Goal: Task Accomplishment & Management: Manage account settings

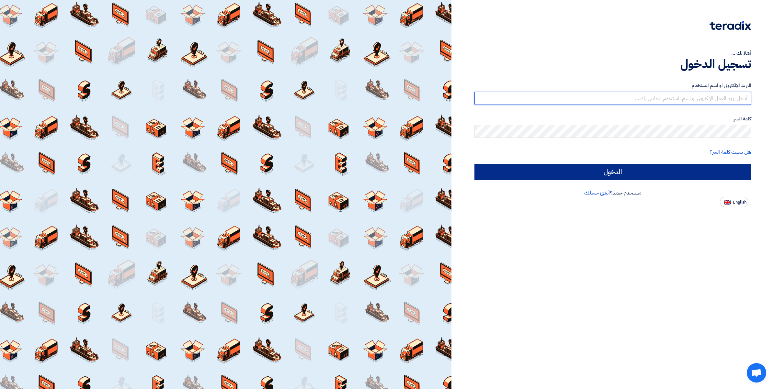
type input "[PERSON_NAME][EMAIL_ADDRESS][DOMAIN_NAME]"
click at [610, 170] on input "الدخول" at bounding box center [612, 172] width 276 height 16
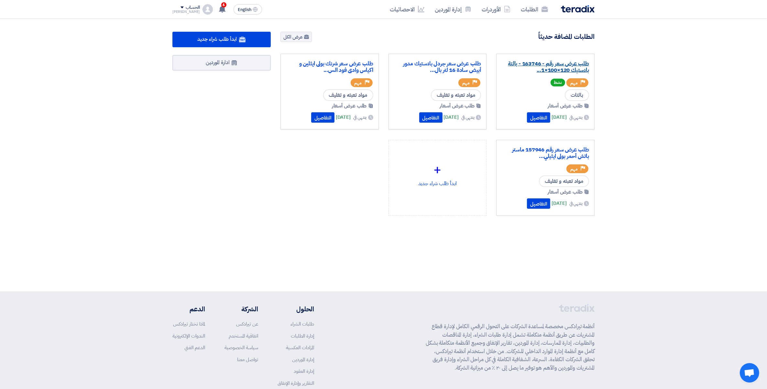
click at [552, 61] on link "طلب عرض سعر رقم - 163746 - بالتة بلاستيك 120×100×1..." at bounding box center [545, 67] width 87 height 13
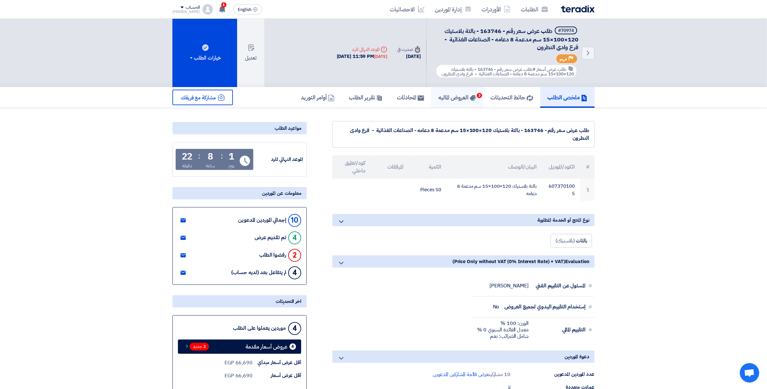
click at [456, 96] on h5 "العروض الماليه 3" at bounding box center [458, 97] width 38 height 7
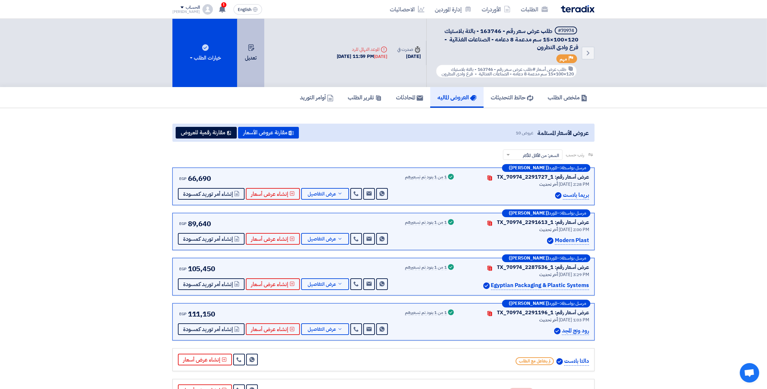
click at [251, 56] on button "تعديل" at bounding box center [250, 53] width 27 height 68
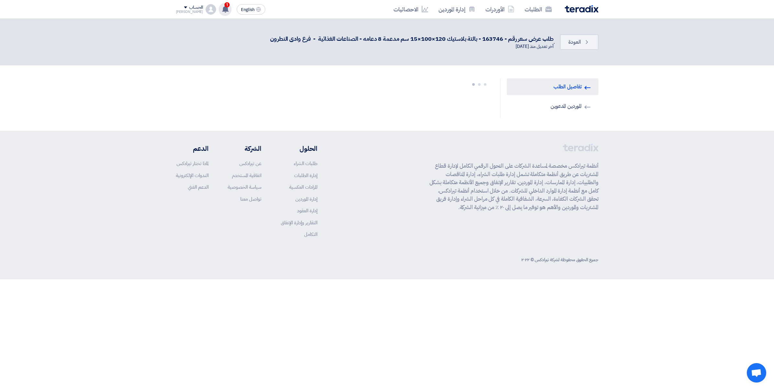
click at [222, 10] on use at bounding box center [225, 9] width 6 height 7
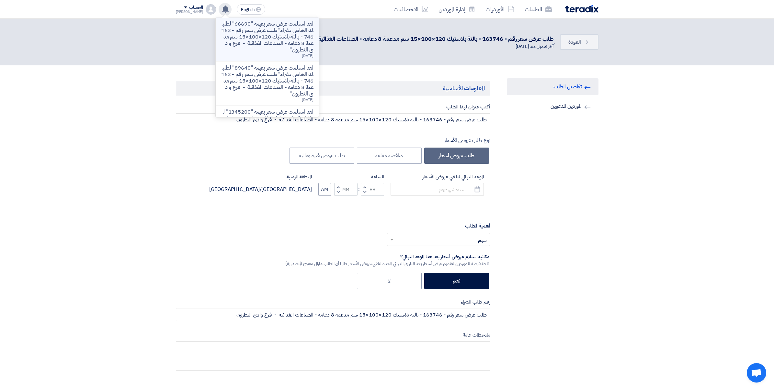
click at [250, 31] on p "لقد استلمت عرض سعر بقيمه "66690" لطلبك الخاص بشراء."طلب عرض سعر رقم - 163746 - …" at bounding box center [267, 37] width 93 height 32
type input "[DATE]"
type input "11"
type input "59"
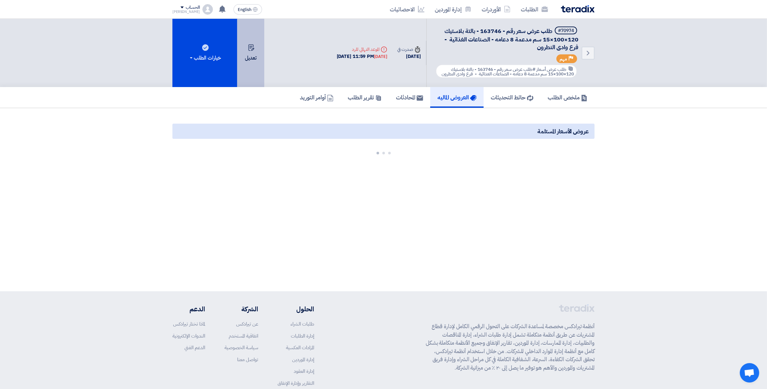
click at [244, 57] on button "تعديل" at bounding box center [250, 53] width 27 height 68
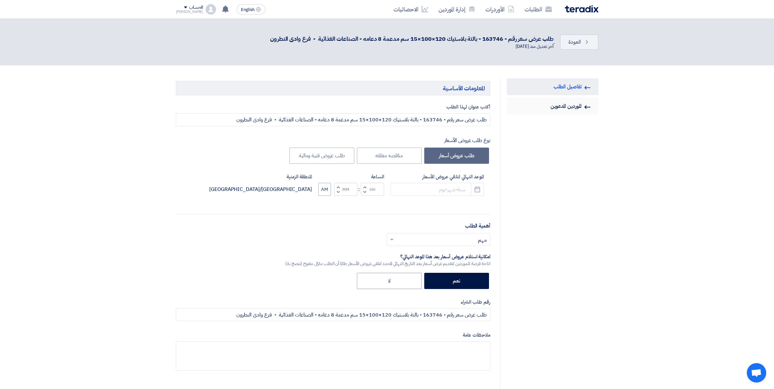
type input "[DATE]"
type input "11"
type input "59"
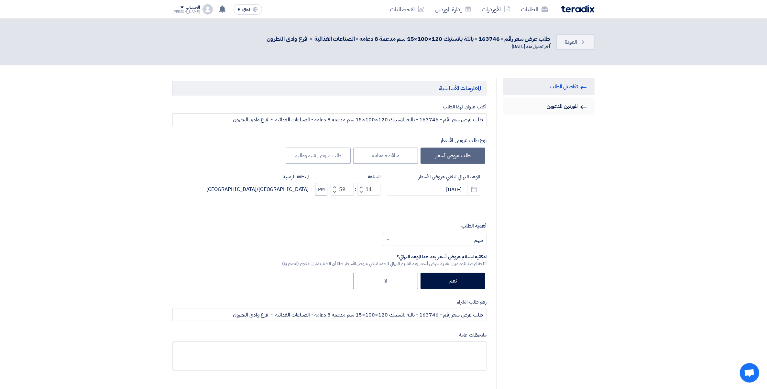
click at [570, 101] on link "Invited Suppliers الموردين المدعوين" at bounding box center [549, 106] width 92 height 17
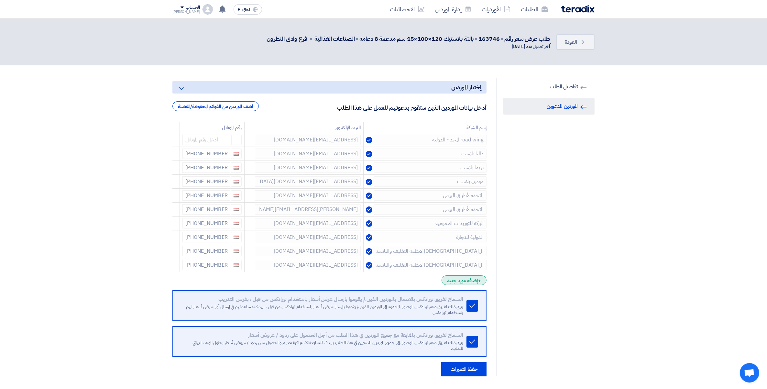
click at [463, 278] on div "+ إضافة مورد جديد" at bounding box center [464, 280] width 45 height 10
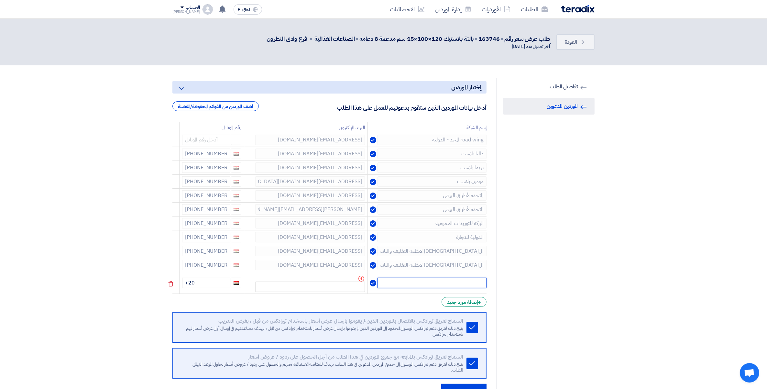
click at [469, 278] on input "text" at bounding box center [432, 283] width 109 height 10
type input "شركة سفير للبلاستيك"
click at [318, 286] on input "text" at bounding box center [310, 287] width 110 height 10
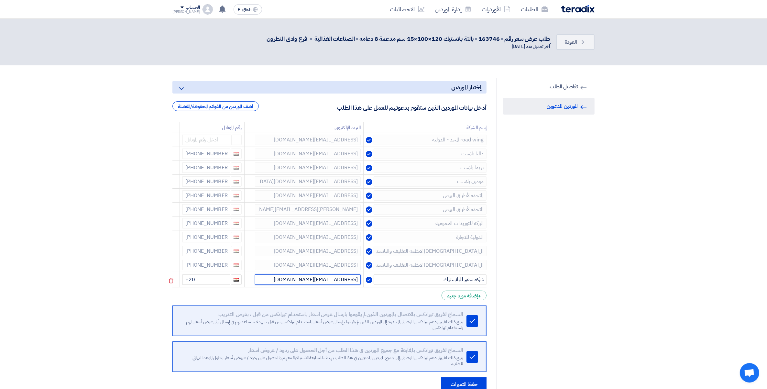
type input "[EMAIL_ADDRESS][DOMAIN_NAME]"
click at [214, 279] on input "+20" at bounding box center [207, 279] width 48 height 10
type input "[PHONE_NUMBER]"
drag, startPoint x: 214, startPoint y: 278, endPoint x: 246, endPoint y: 279, distance: 32.1
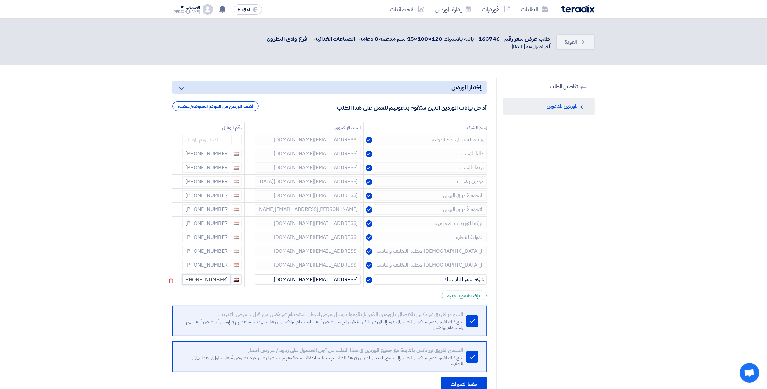
click at [246, 279] on tr "شركة سفير للبلاستيك [EMAIL_ADDRESS][DOMAIN_NAME] [PHONE_NUMBER]" at bounding box center [330, 279] width 314 height 15
click at [467, 381] on button "حفظ التغيرات" at bounding box center [463, 383] width 45 height 14
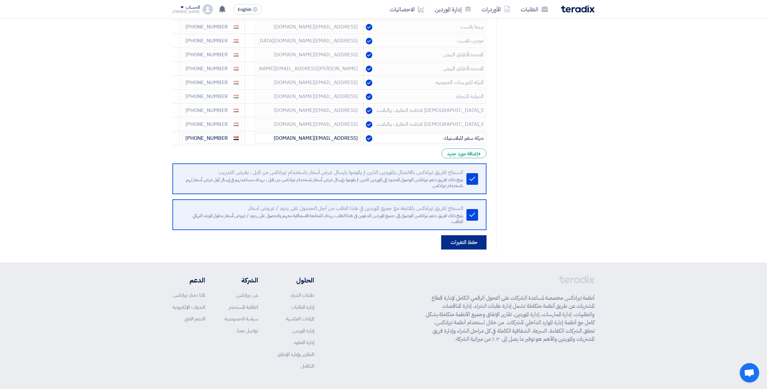
scroll to position [162, 0]
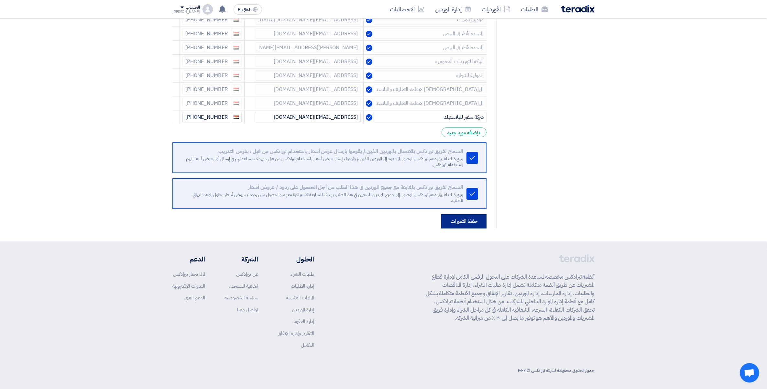
click at [463, 217] on button "حفظ التغيرات" at bounding box center [463, 221] width 45 height 14
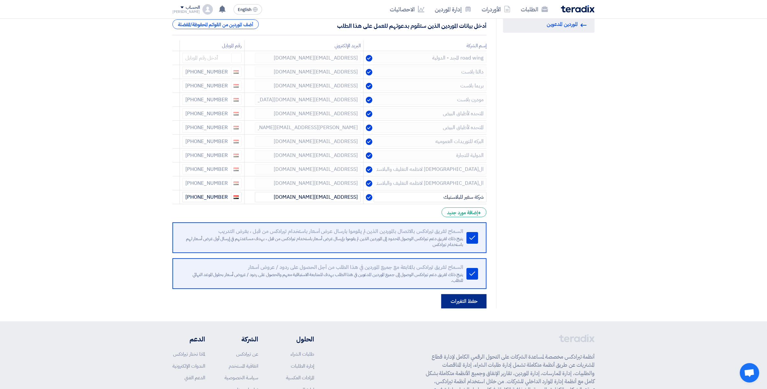
scroll to position [162, 0]
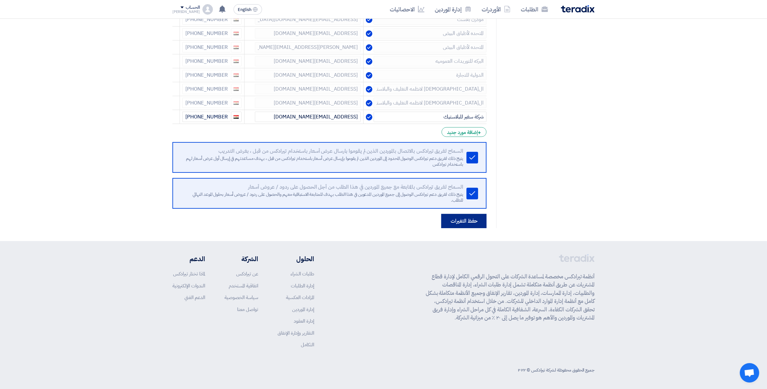
click at [467, 219] on button "حفظ التغيرات" at bounding box center [463, 221] width 45 height 14
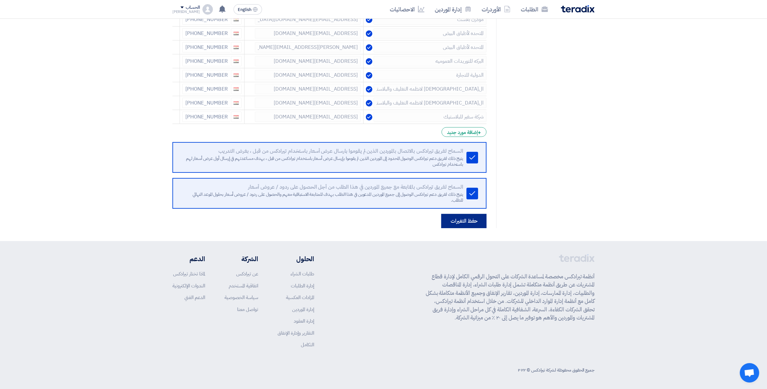
scroll to position [0, 0]
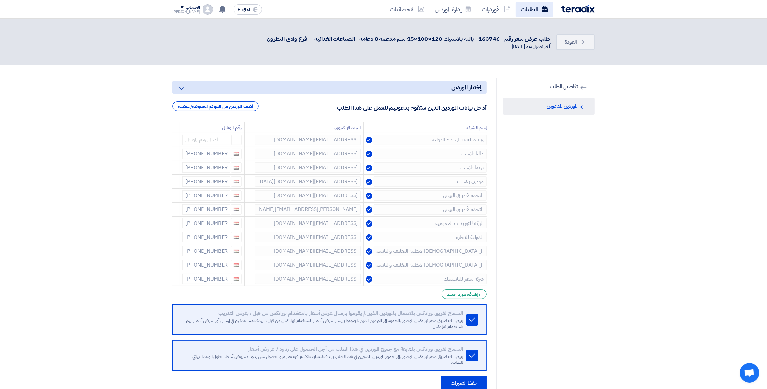
click at [536, 11] on link "الطلبات" at bounding box center [535, 9] width 38 height 15
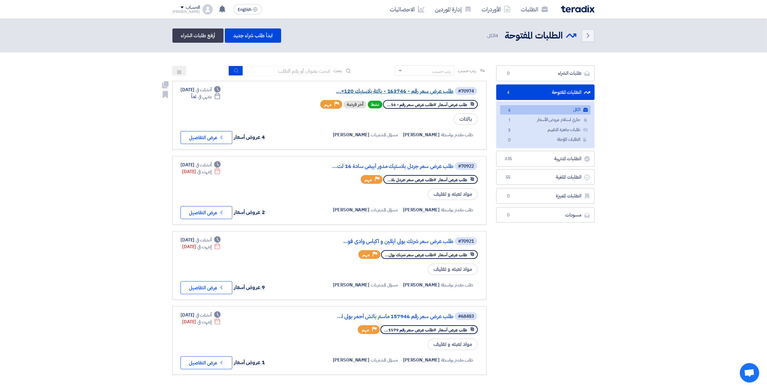
click at [415, 91] on link "طلب عرض سعر رقم - 163746 - بالتة بلاستيك 120×..." at bounding box center [388, 91] width 129 height 6
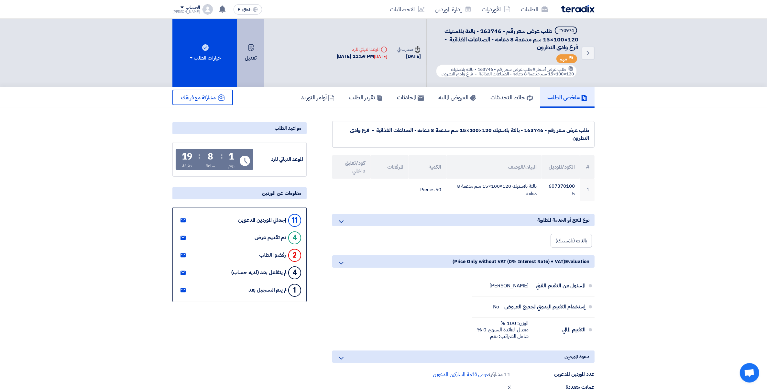
click at [251, 49] on icon at bounding box center [251, 47] width 6 height 6
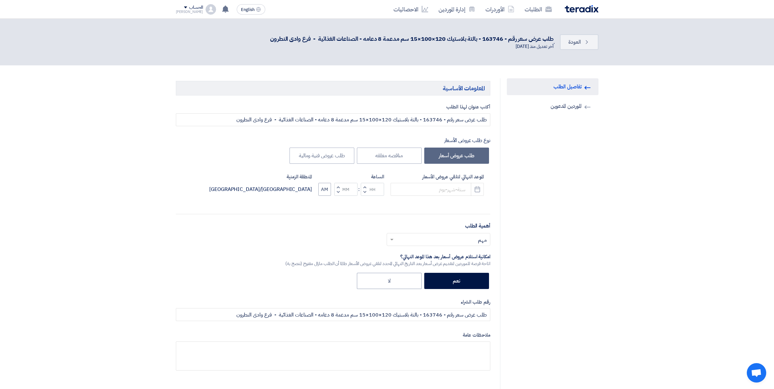
type input "[DATE]"
type input "11"
type input "59"
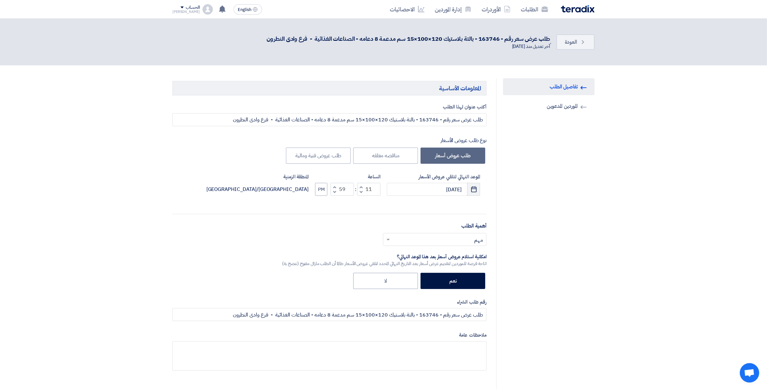
click at [479, 192] on button "Pick a date" at bounding box center [473, 189] width 13 height 13
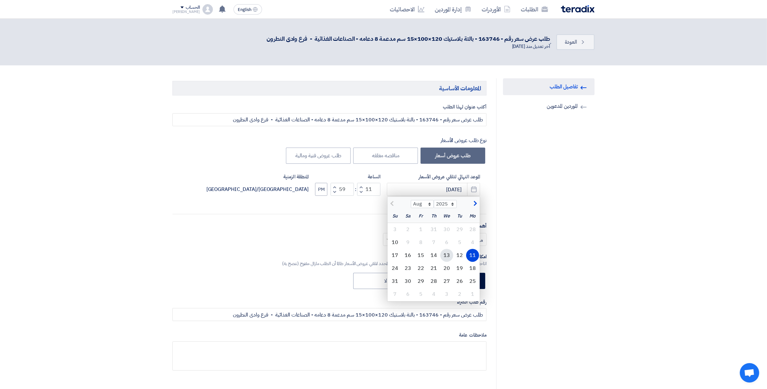
click at [446, 256] on div "13" at bounding box center [446, 255] width 13 height 13
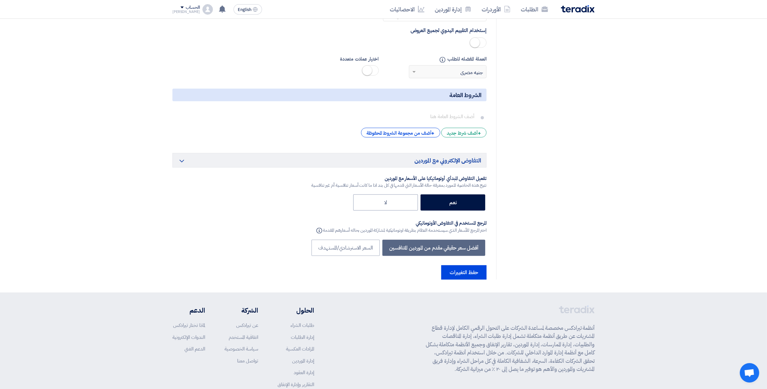
scroll to position [983, 0]
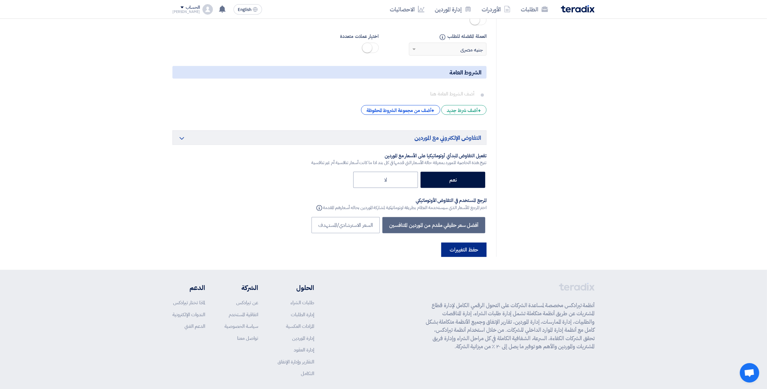
click at [466, 243] on button "حفظ التغييرات" at bounding box center [463, 250] width 45 height 14
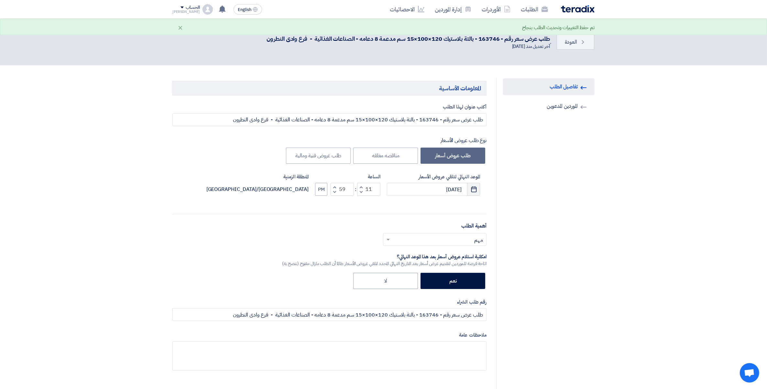
click at [474, 190] on icon "Pick a date" at bounding box center [474, 189] width 6 height 6
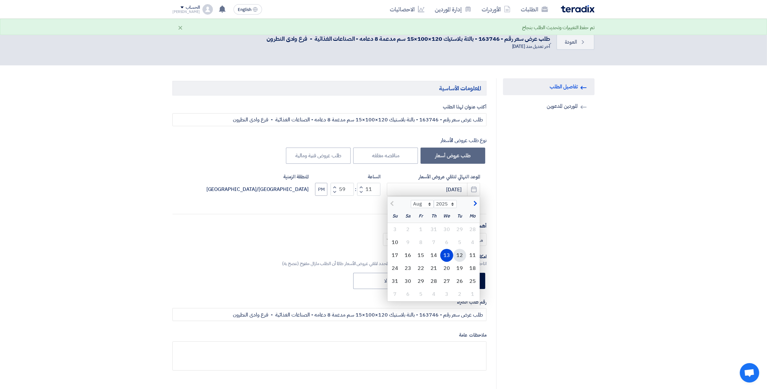
click at [460, 256] on div "12" at bounding box center [459, 255] width 13 height 13
type input "[DATE]"
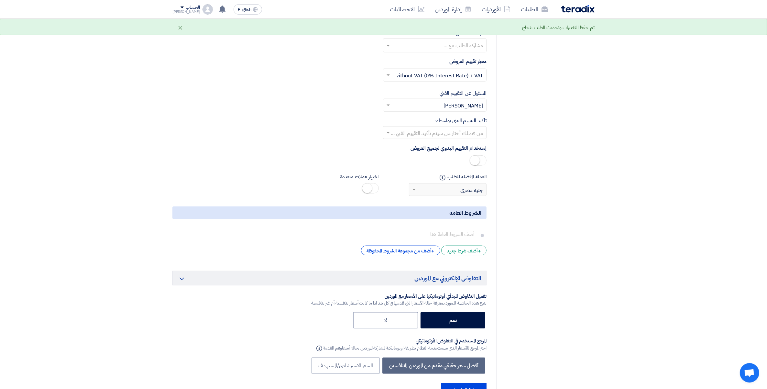
scroll to position [850, 0]
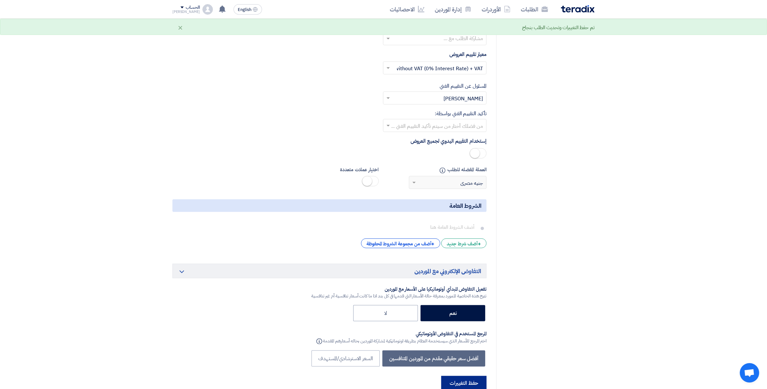
click at [451, 376] on button "حفظ التغييرات" at bounding box center [463, 383] width 45 height 14
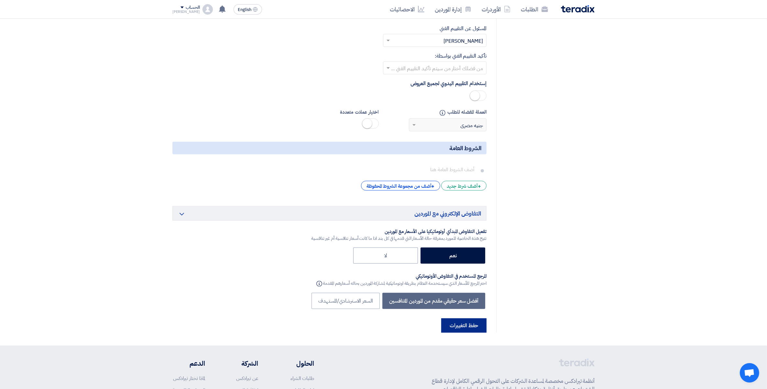
scroll to position [983, 0]
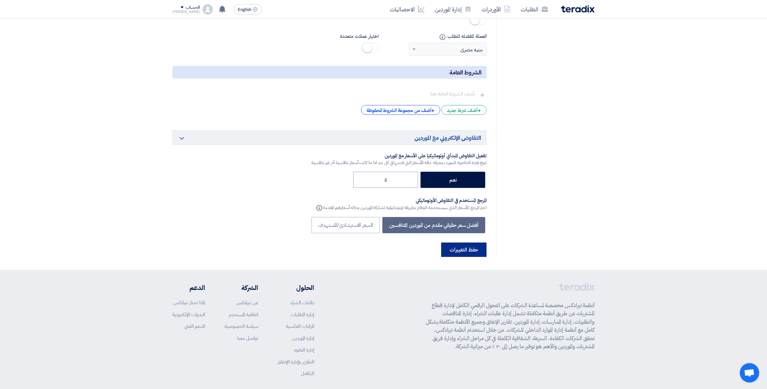
click at [469, 243] on button "حفظ التغييرات" at bounding box center [463, 250] width 45 height 14
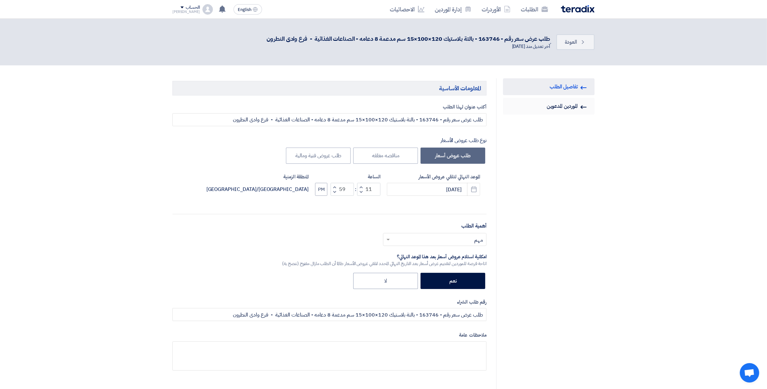
click at [581, 108] on icon "Invited Suppliers" at bounding box center [584, 107] width 6 height 6
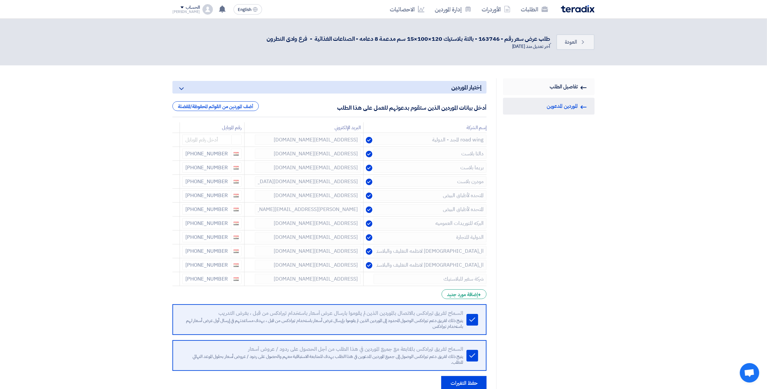
click at [570, 87] on link "RFQ Information تفاصيل الطلب" at bounding box center [549, 86] width 92 height 17
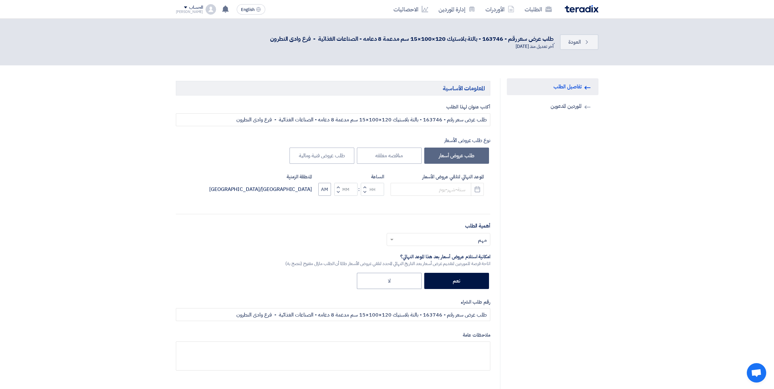
type input "[DATE]"
type input "11"
type input "59"
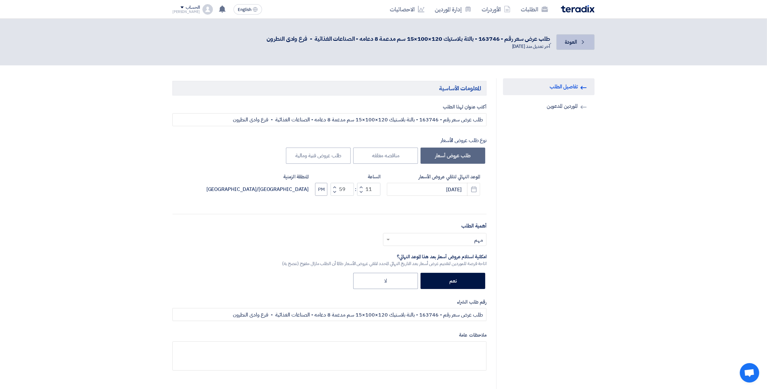
click at [578, 44] on link "Back العودة" at bounding box center [576, 42] width 38 height 16
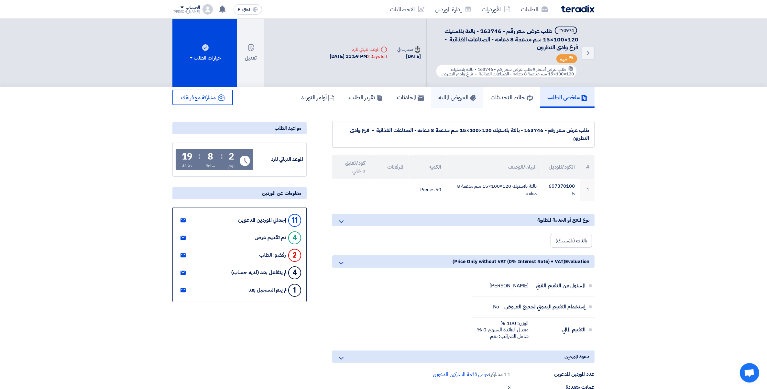
click at [457, 99] on h5 "العروض الماليه" at bounding box center [458, 97] width 38 height 7
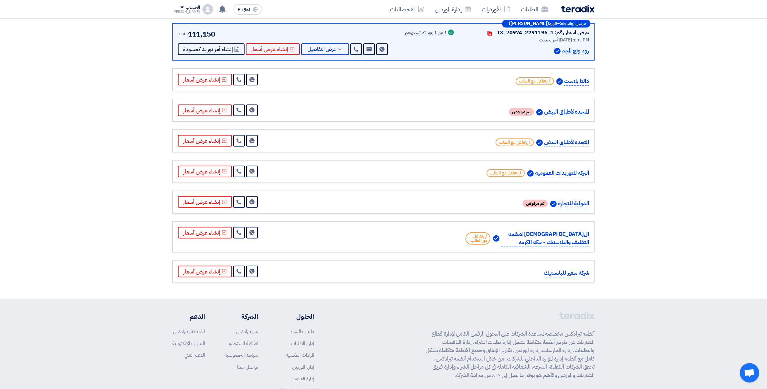
scroll to position [283, 0]
